Goal: Information Seeking & Learning: Learn about a topic

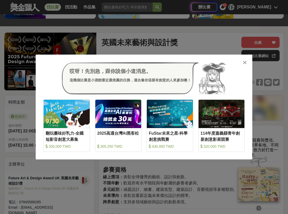
click at [182, 62] on icon at bounding box center [245, 62] width 4 height 5
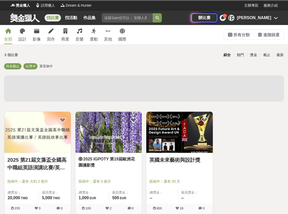
scroll to position [98, 0]
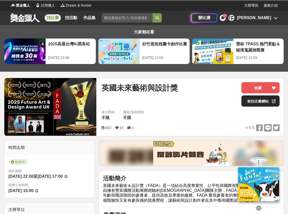
click at [182, 103] on link "前往比賽網站" at bounding box center [260, 100] width 38 height 11
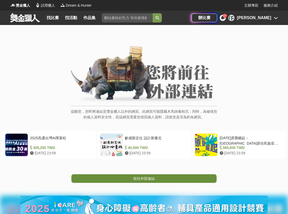
click at [181, 176] on link "前往外部連結" at bounding box center [143, 178] width 145 height 9
